Goal: Information Seeking & Learning: Compare options

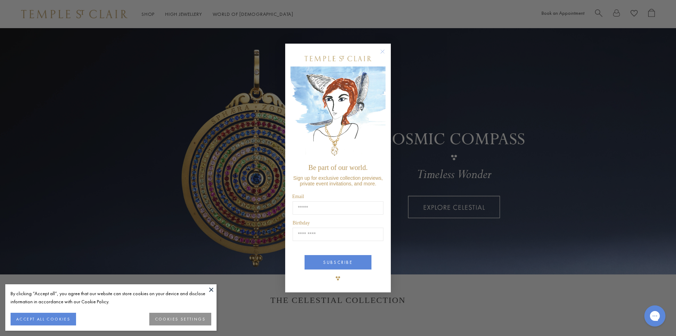
click at [210, 288] on button at bounding box center [211, 289] width 11 height 11
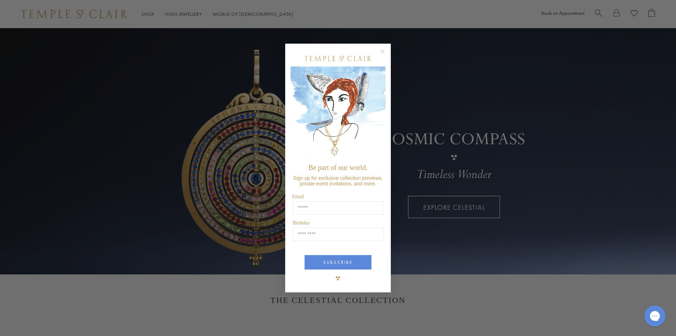
click at [385, 50] on circle "Close dialog" at bounding box center [382, 51] width 8 height 8
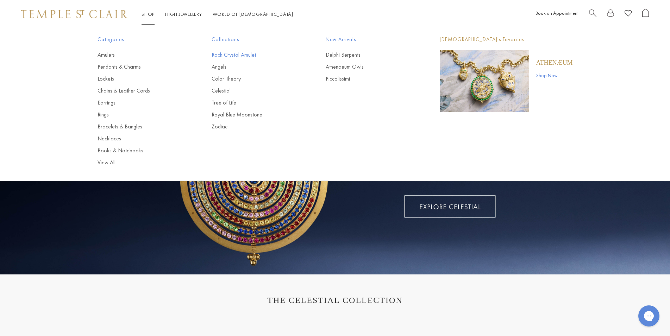
click at [218, 54] on link "Rock Crystal Amulet" at bounding box center [255, 55] width 86 height 8
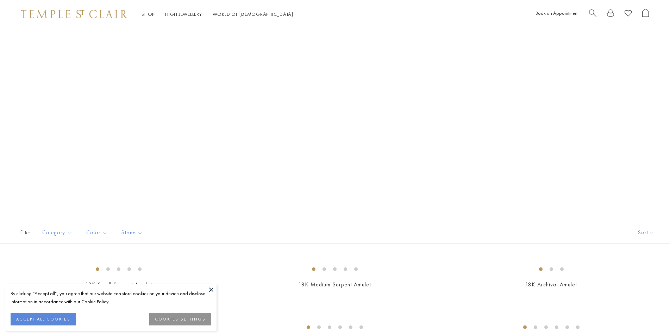
click at [209, 291] on button at bounding box center [211, 289] width 11 height 11
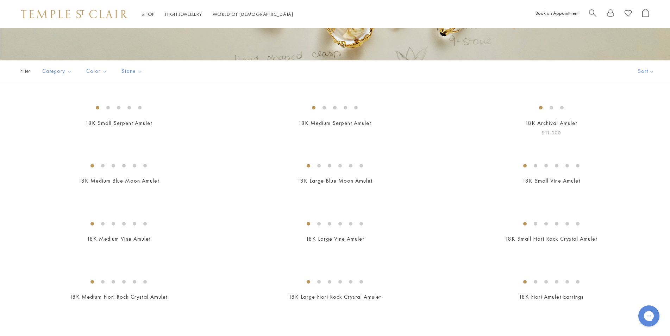
scroll to position [197, 0]
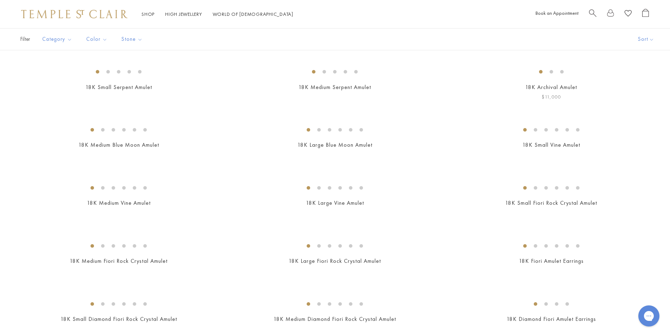
click at [0, 0] on img at bounding box center [0, 0] width 0 height 0
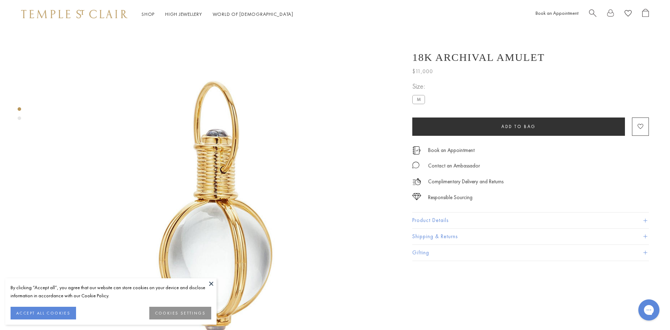
click at [208, 283] on button at bounding box center [211, 283] width 11 height 11
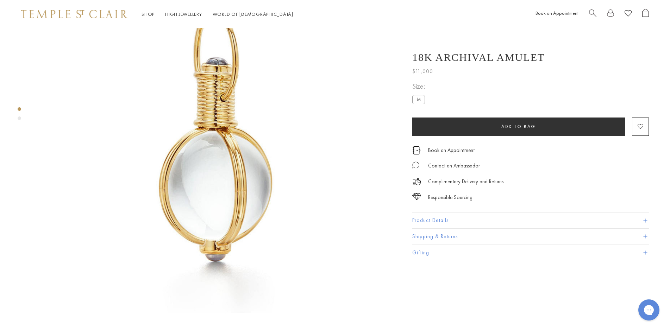
scroll to position [36, 0]
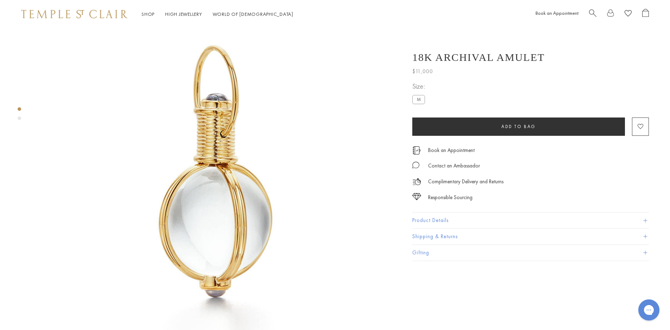
click at [497, 222] on button "Product Details" at bounding box center [530, 221] width 237 height 16
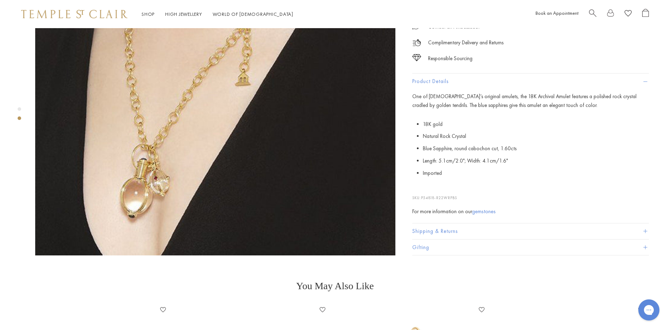
scroll to position [610, 0]
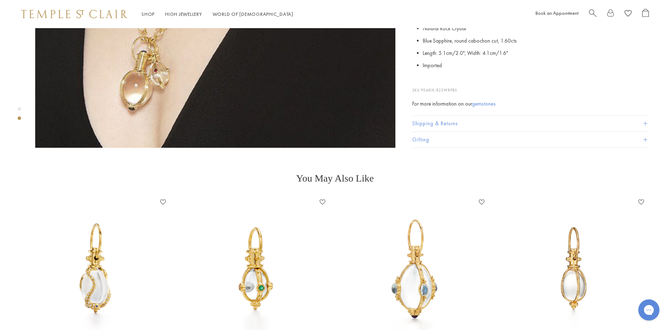
click at [430, 88] on span "P54818-R22WRPBS" at bounding box center [439, 90] width 36 height 5
copy p "P54818"
click at [592, 14] on span "Search" at bounding box center [592, 12] width 7 height 7
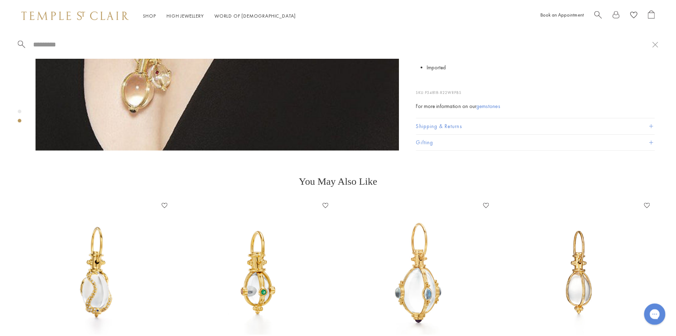
scroll to position [616, 0]
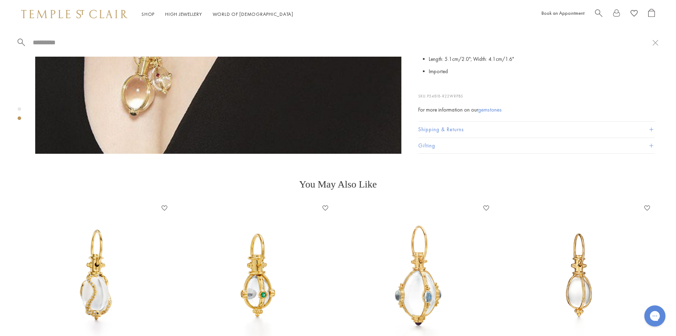
paste input "**********"
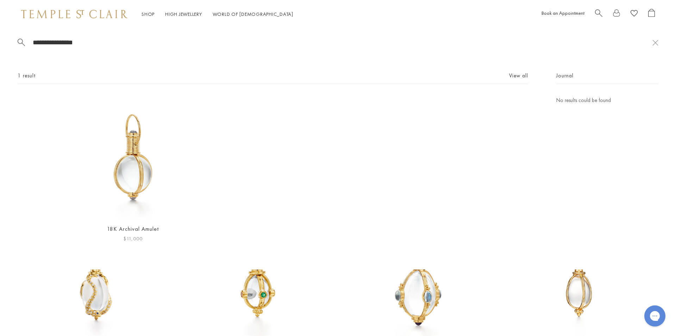
type input "**********"
click at [134, 142] on img at bounding box center [133, 157] width 122 height 122
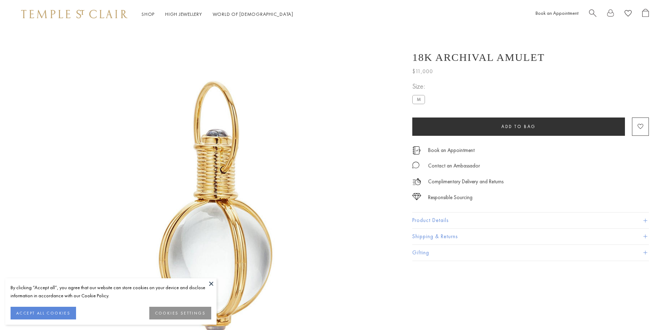
click at [206, 280] on button at bounding box center [211, 283] width 11 height 11
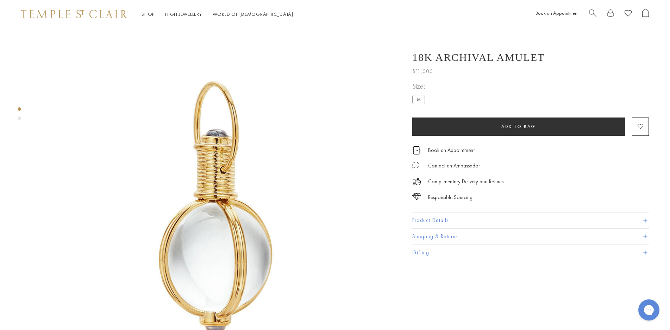
click at [523, 227] on button "Product Details" at bounding box center [530, 221] width 237 height 16
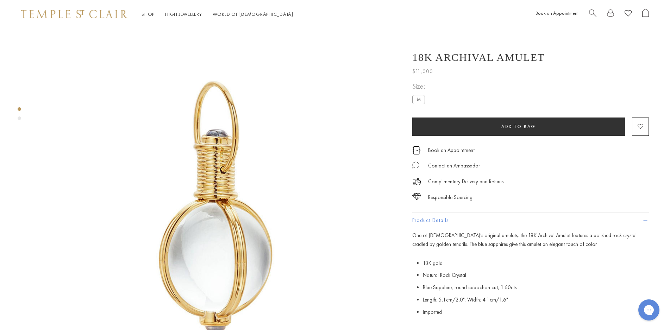
click at [0, 0] on li "Blue Sapphire, round cabochon cut, 1.60cts" at bounding box center [0, 0] width 0 height 0
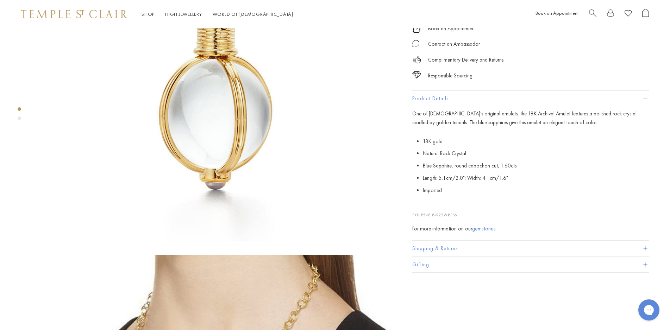
scroll to position [215, 0]
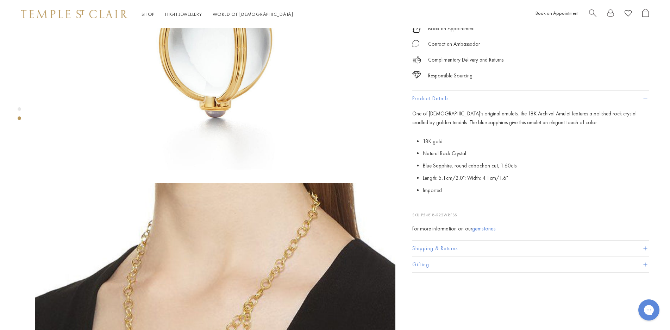
click at [428, 218] on span "P54818-R22WRPBS" at bounding box center [439, 215] width 36 height 5
copy p "P54818"
click at [473, 169] on span "Blue Sapphire, round cabochon cut, 1.60cts" at bounding box center [470, 165] width 94 height 7
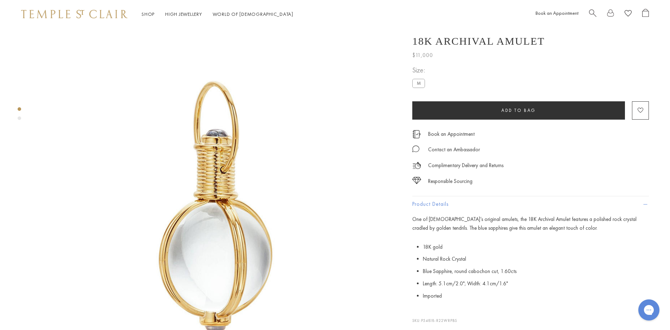
scroll to position [108, 0]
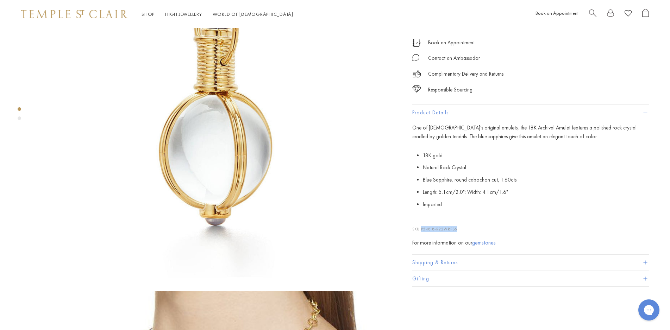
drag, startPoint x: 461, startPoint y: 294, endPoint x: 423, endPoint y: 294, distance: 37.7
click at [423, 232] on p "SKU: P54818-R22WRPBS" at bounding box center [530, 225] width 237 height 13
copy span "P54818-R22WRPBS"
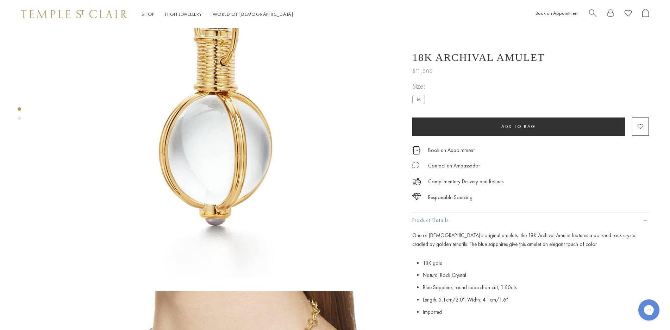
scroll to position [0, 0]
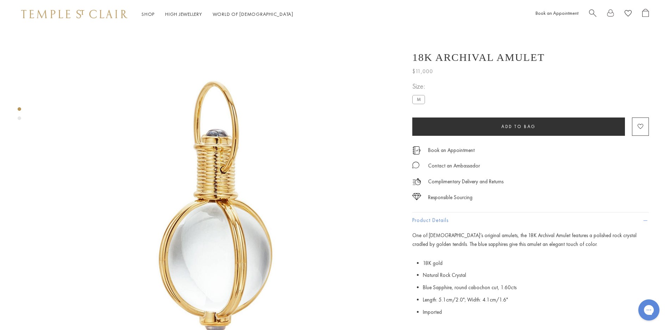
click at [581, 192] on div "Responsible Sourcing" at bounding box center [530, 194] width 237 height 16
click at [553, 180] on div "Complimentary Delivery and Returns" at bounding box center [530, 178] width 237 height 16
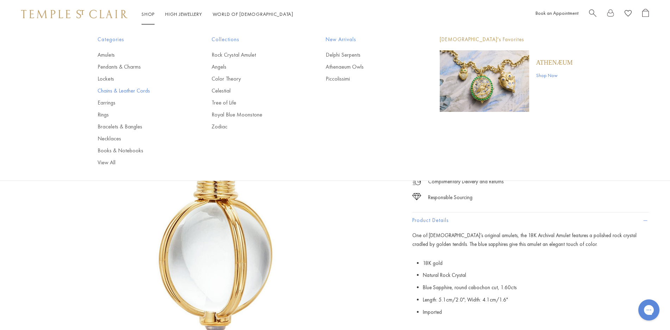
click at [140, 92] on link "Chains & Leather Cords" at bounding box center [140, 91] width 86 height 8
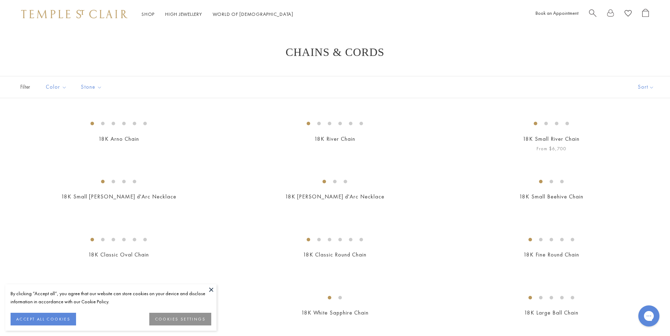
scroll to position [180, 0]
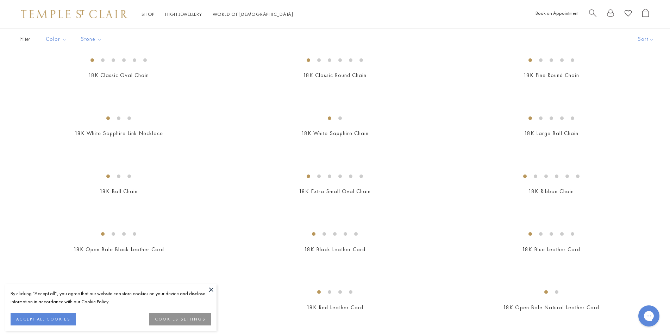
click at [50, 322] on button "ACCEPT ALL COOKIES" at bounding box center [43, 319] width 65 height 13
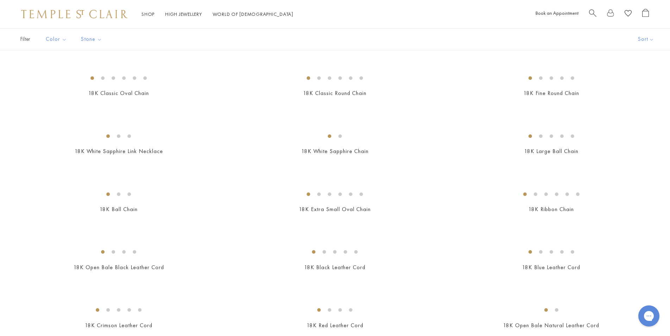
scroll to position [0, 0]
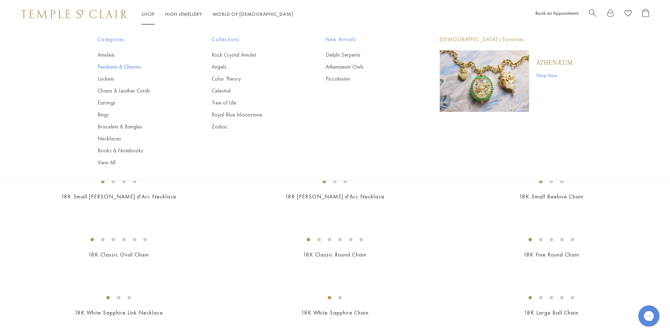
click at [132, 65] on link "Pendants & Charms" at bounding box center [140, 67] width 86 height 8
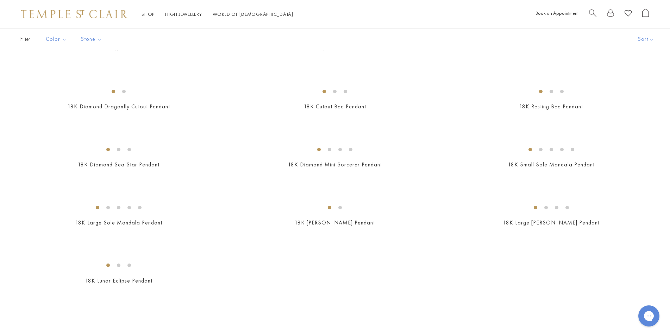
scroll to position [1041, 0]
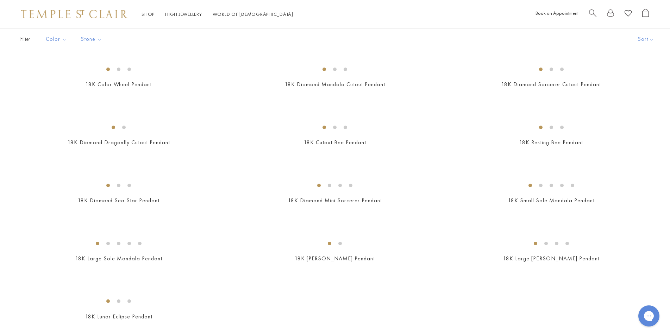
click at [0, 0] on img at bounding box center [0, 0] width 0 height 0
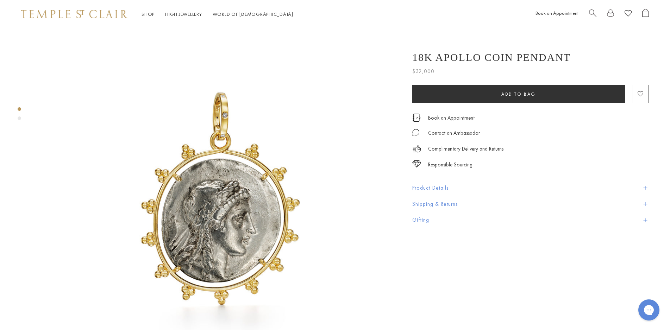
click at [447, 191] on button "Product Details" at bounding box center [530, 188] width 237 height 16
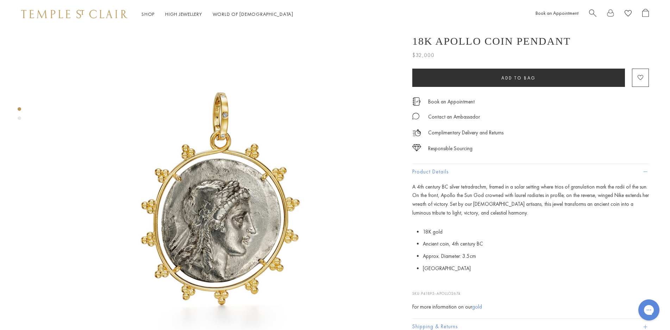
scroll to position [108, 0]
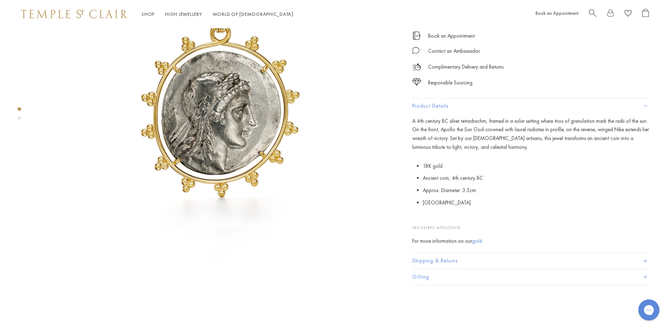
click at [430, 230] on span "P41895-APOLLO2674" at bounding box center [440, 227] width 39 height 5
click at [432, 230] on span "P41895-APOLLO2674" at bounding box center [440, 227] width 39 height 5
copy p "P41895"
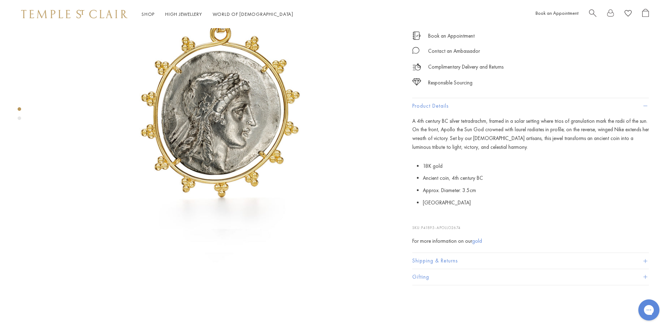
click at [0, 0] on li "Approx. Diameter: 3.5cm" at bounding box center [0, 0] width 0 height 0
drag, startPoint x: 466, startPoint y: 278, endPoint x: 424, endPoint y: 280, distance: 41.9
click at [424, 231] on p "SKU: P41895-APOLLO2674" at bounding box center [530, 224] width 237 height 13
click at [463, 231] on p "SKU: P41895-APOLLO2674" at bounding box center [530, 224] width 237 height 13
drag, startPoint x: 464, startPoint y: 278, endPoint x: 422, endPoint y: 279, distance: 41.9
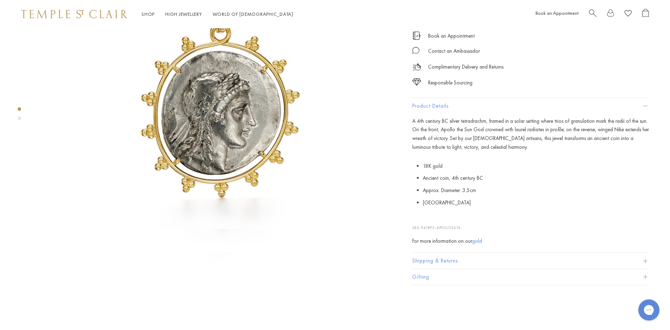
click at [422, 231] on p "SKU: P41895-APOLLO2674" at bounding box center [530, 224] width 237 height 13
copy p "P41895-APOLLO2674"
click at [534, 55] on div "Contact an Ambassador" at bounding box center [530, 48] width 237 height 16
click at [0, 0] on li "[GEOGRAPHIC_DATA]" at bounding box center [0, 0] width 0 height 0
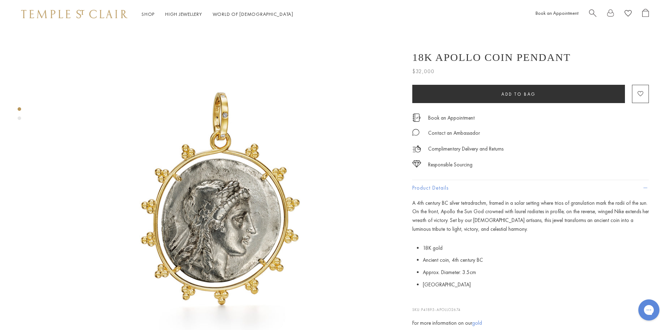
click at [480, 48] on div "18K Apollo Coin Pendant $32,000 A 4th century BC silver tetradrachm, framed in …" at bounding box center [530, 60] width 237 height 32
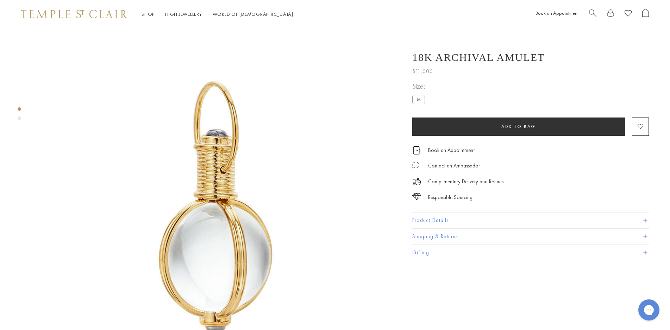
click at [588, 58] on div "18K Archival Amulet" at bounding box center [530, 57] width 237 height 12
click at [453, 221] on button "Product Details" at bounding box center [530, 221] width 237 height 16
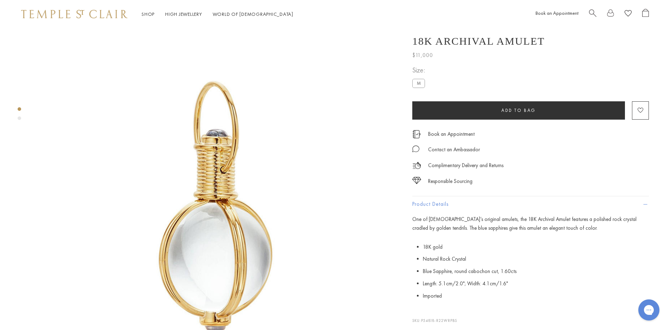
scroll to position [108, 0]
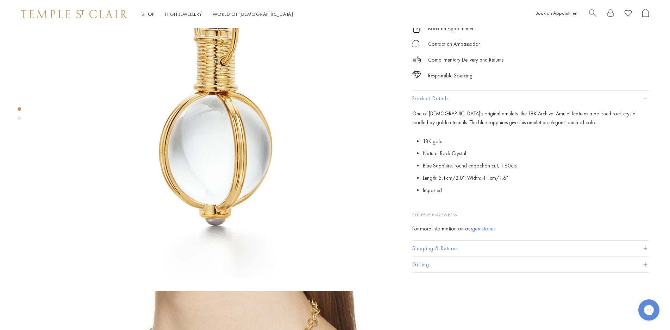
click at [466, 218] on p "SKU: P54818-R22WRPBS" at bounding box center [530, 211] width 237 height 13
click at [0, 0] on li "Length: 5.1cm/2.0"; Width: 4.1cm/1.6"" at bounding box center [0, 0] width 0 height 0
click at [0, 0] on li "18K gold" at bounding box center [0, 0] width 0 height 0
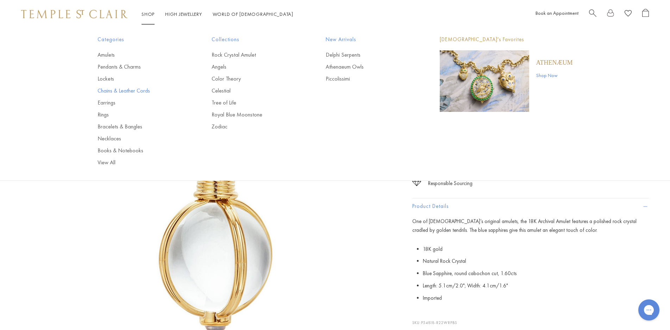
click at [116, 93] on link "Chains & Leather Cords" at bounding box center [140, 91] width 86 height 8
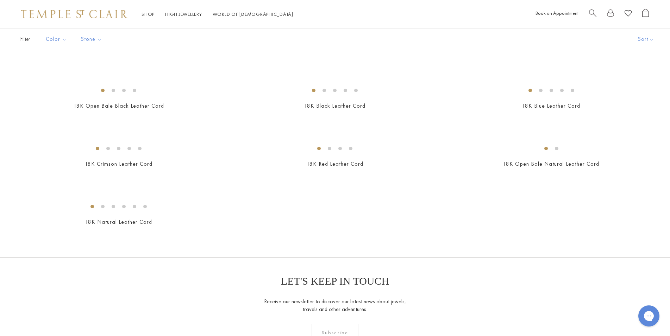
scroll to position [359, 0]
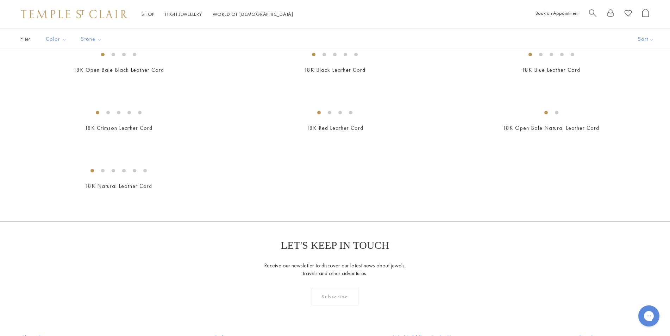
click at [0, 0] on img at bounding box center [0, 0] width 0 height 0
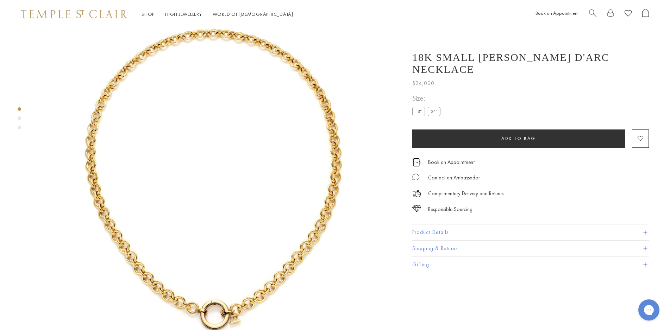
click at [435, 107] on label "24"" at bounding box center [434, 111] width 13 height 9
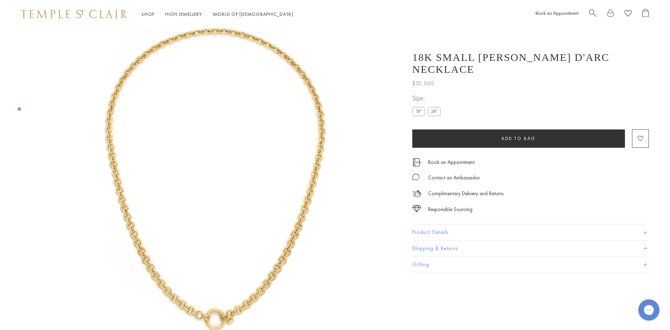
click at [453, 225] on button "Product Details" at bounding box center [530, 233] width 237 height 16
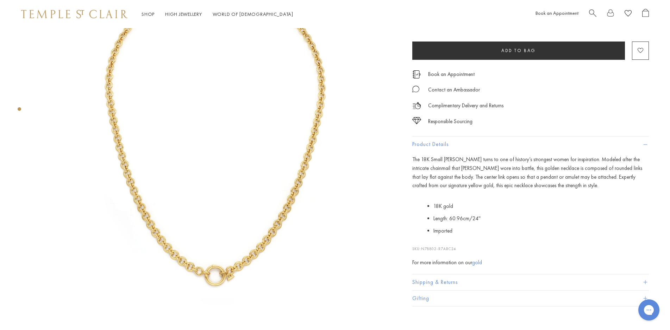
scroll to position [251, 0]
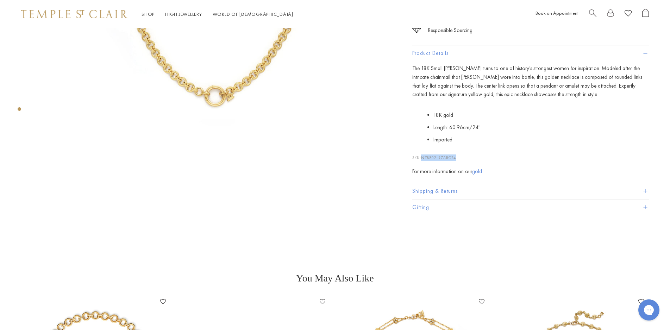
drag, startPoint x: 462, startPoint y: 191, endPoint x: 422, endPoint y: 190, distance: 40.5
click at [422, 161] on p "SKU: N78802-R7ARC24" at bounding box center [530, 153] width 237 height 13
click at [462, 176] on div "The 18K Small Jean d'Arc Necklace turns to one of history’s strongest women for…" at bounding box center [530, 120] width 237 height 112
drag, startPoint x: 465, startPoint y: 190, endPoint x: 423, endPoint y: 190, distance: 41.5
click at [423, 161] on p "SKU: N78802-R7ARC24" at bounding box center [530, 153] width 237 height 13
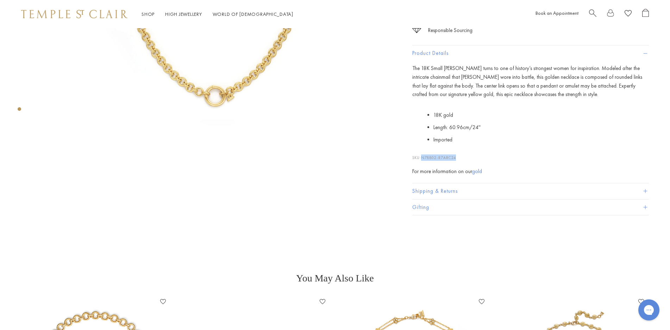
copy span "N78802-R7ARC24"
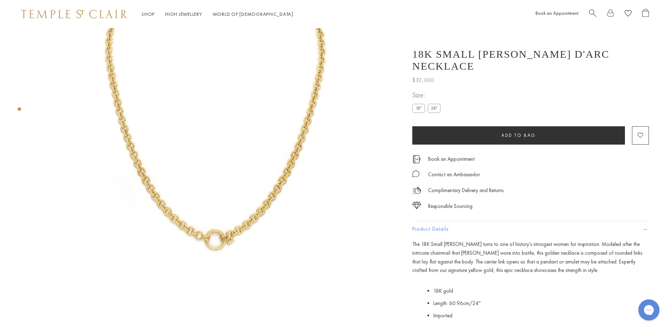
scroll to position [0, 0]
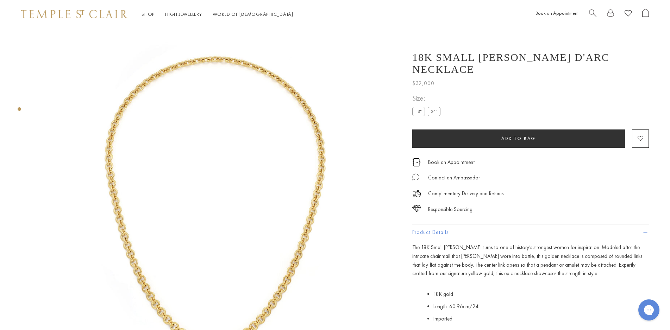
click at [461, 51] on h1 "18K Small Jean d'Arc Necklace" at bounding box center [530, 63] width 237 height 24
click at [551, 243] on p "The 18K Small Jean d'Arc Necklace turns to one of history’s strongest women for…" at bounding box center [530, 260] width 237 height 35
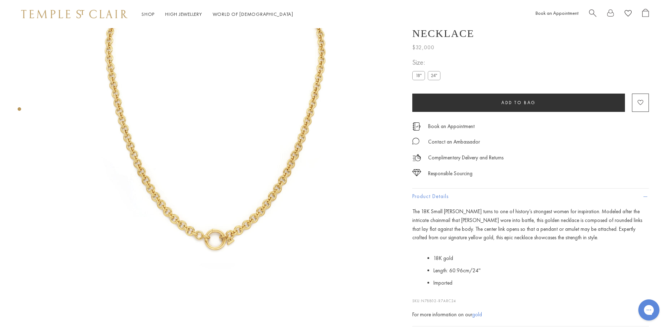
scroll to position [36, 0]
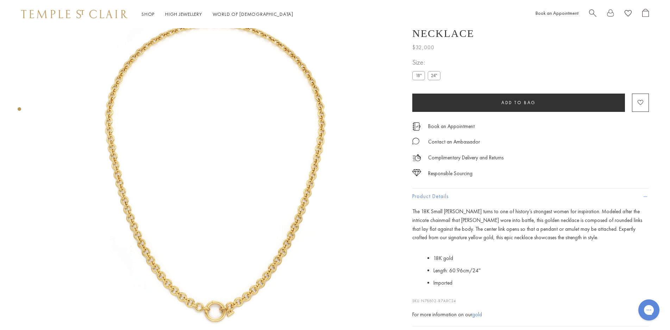
click at [575, 210] on p "The 18K Small Jean d'Arc Necklace turns to one of history’s strongest women for…" at bounding box center [530, 224] width 237 height 35
click at [536, 211] on p "The 18K Small Jean d'Arc Necklace turns to one of history’s strongest women for…" at bounding box center [530, 224] width 237 height 35
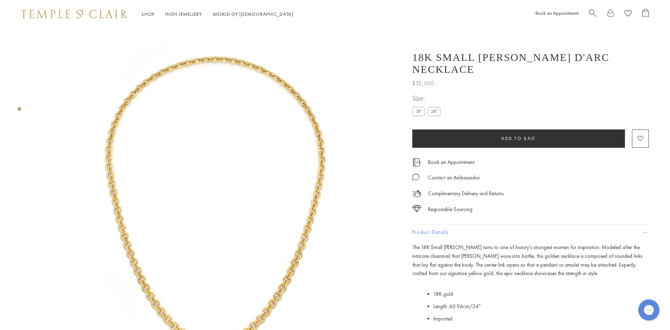
scroll to position [144, 0]
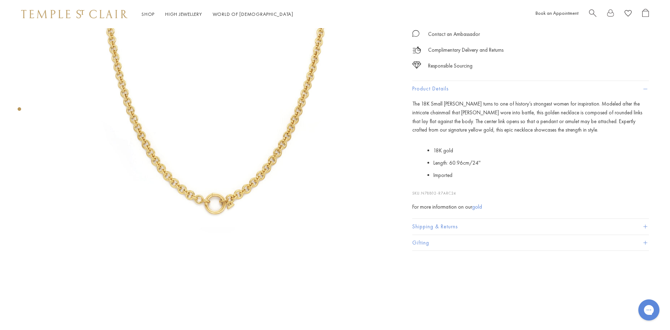
click at [548, 100] on p "The 18K Small Jean d'Arc Necklace turns to one of history’s strongest women for…" at bounding box center [530, 117] width 237 height 35
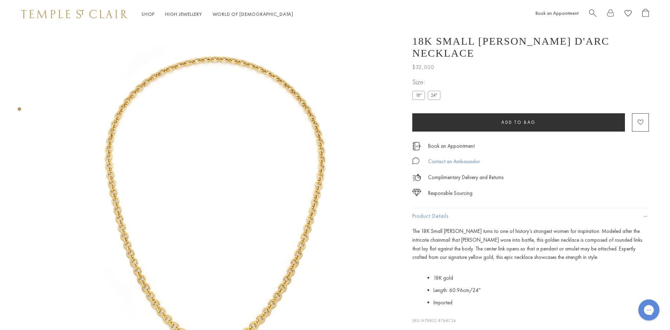
scroll to position [36, 0]
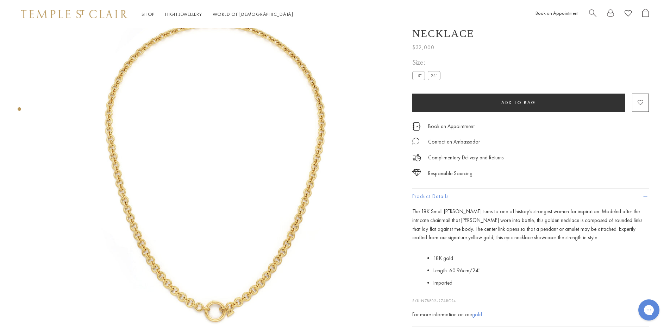
drag, startPoint x: 476, startPoint y: 187, endPoint x: 479, endPoint y: 183, distance: 5.0
click at [476, 207] on p "The 18K Small Jean d'Arc Necklace turns to one of history’s strongest women for…" at bounding box center [530, 224] width 237 height 35
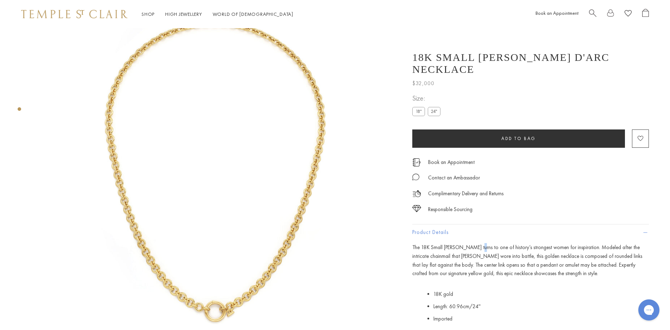
scroll to position [0, 0]
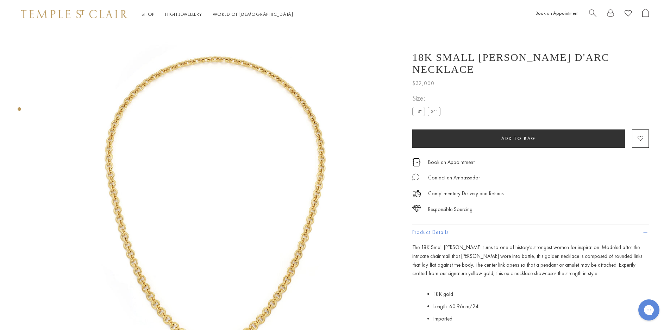
click at [418, 107] on label "18"" at bounding box center [418, 111] width 13 height 9
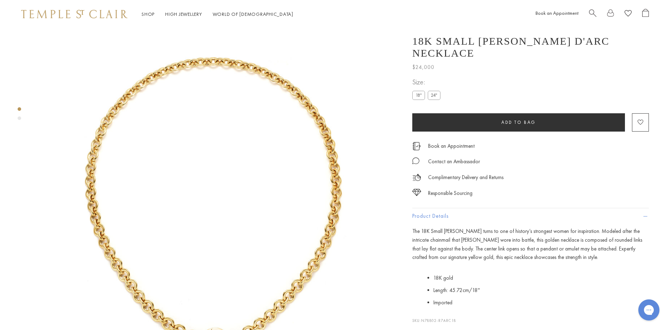
scroll to position [28, 0]
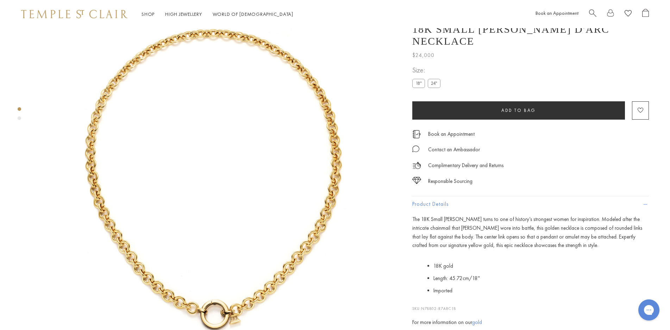
click at [483, 222] on p "The 18K Small Jean d'Arc Necklace turns to one of history’s strongest women for…" at bounding box center [530, 232] width 237 height 35
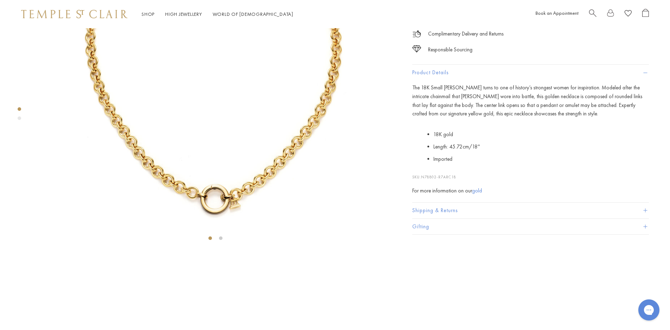
scroll to position [180, 0]
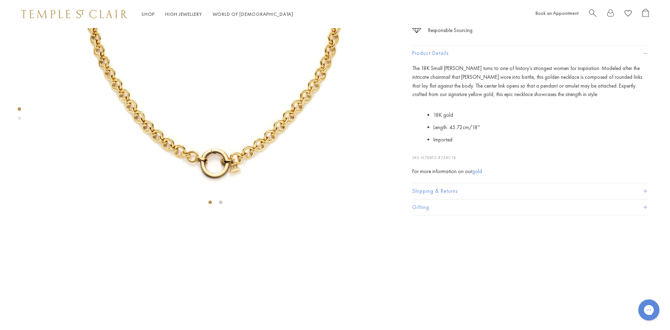
drag, startPoint x: 642, startPoint y: 192, endPoint x: 638, endPoint y: 194, distance: 4.1
click at [0, 0] on li "18K gold+" at bounding box center [0, 0] width 0 height 0
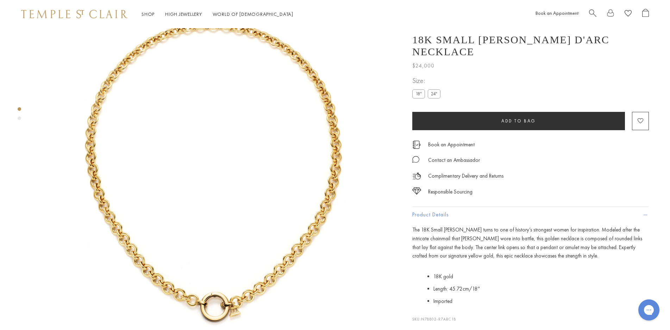
scroll to position [18, 0]
